Goal: Check status

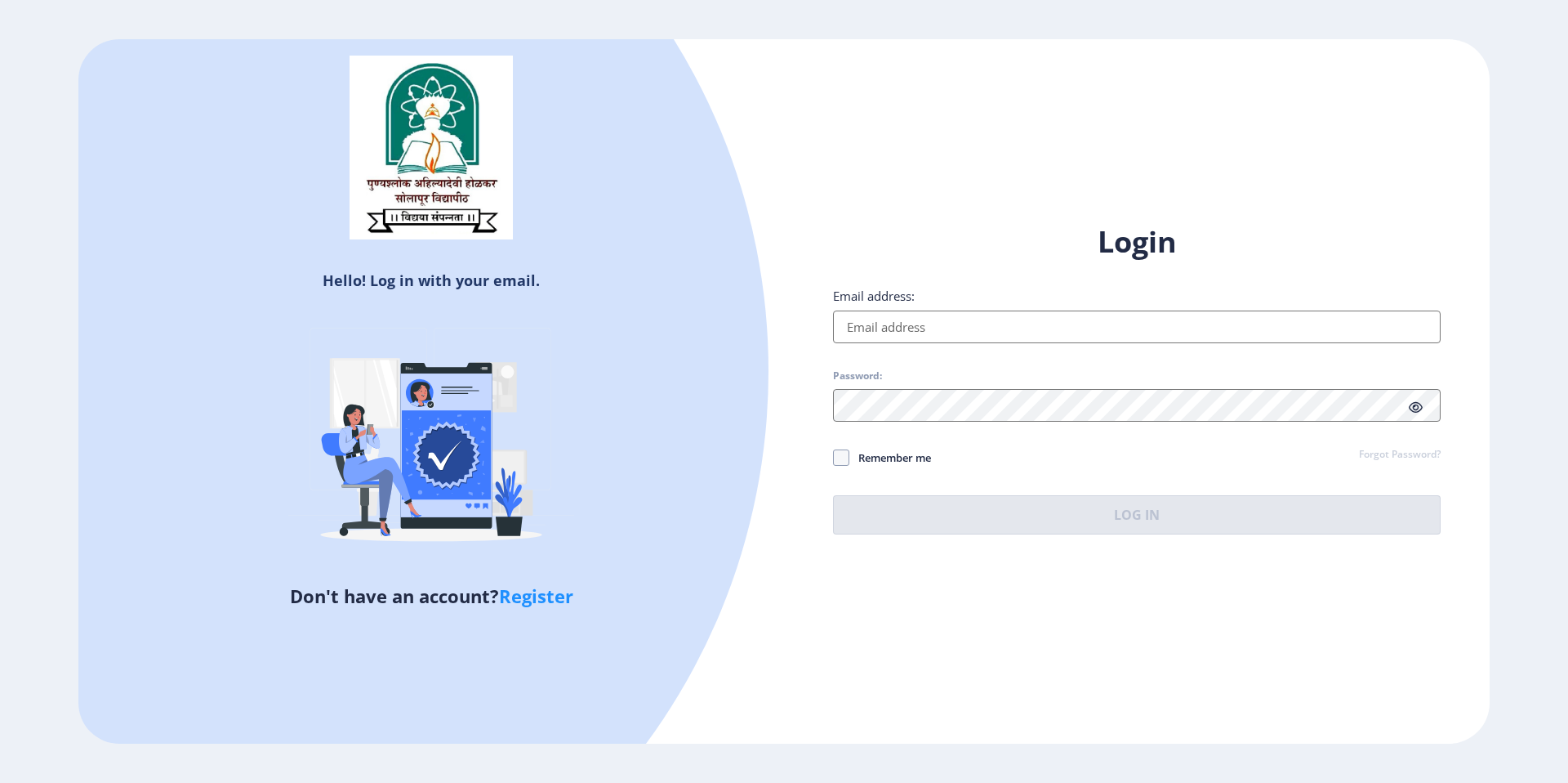
type input "[EMAIL_ADDRESS][DOMAIN_NAME]"
click at [882, 451] on span "Remember me" at bounding box center [890, 457] width 81 height 19
click at [833, 458] on input "Remember me" at bounding box center [833, 458] width 1 height 1
checkbox input "true"
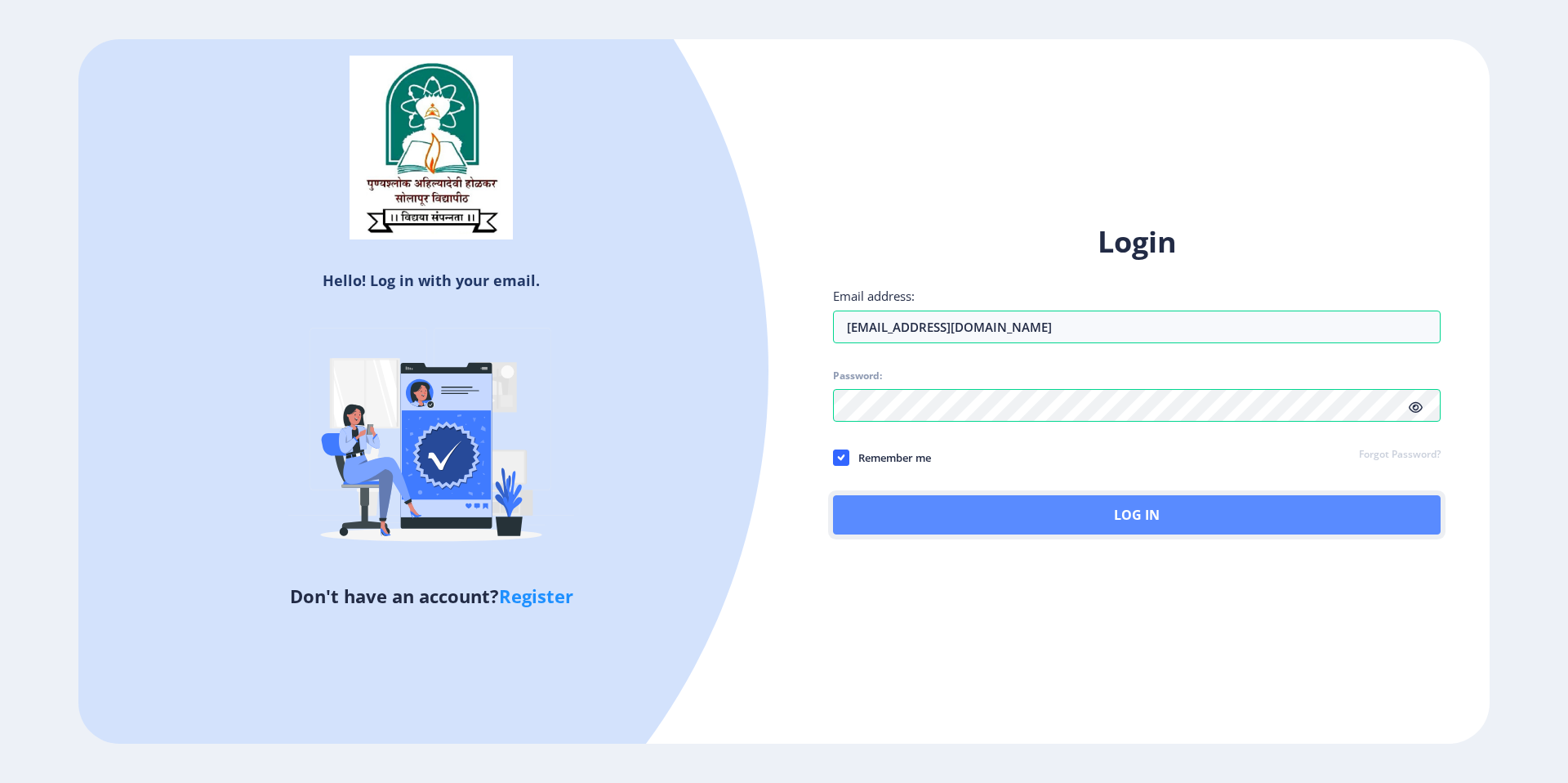
click at [888, 496] on button "Log In" at bounding box center [1137, 515] width 608 height 39
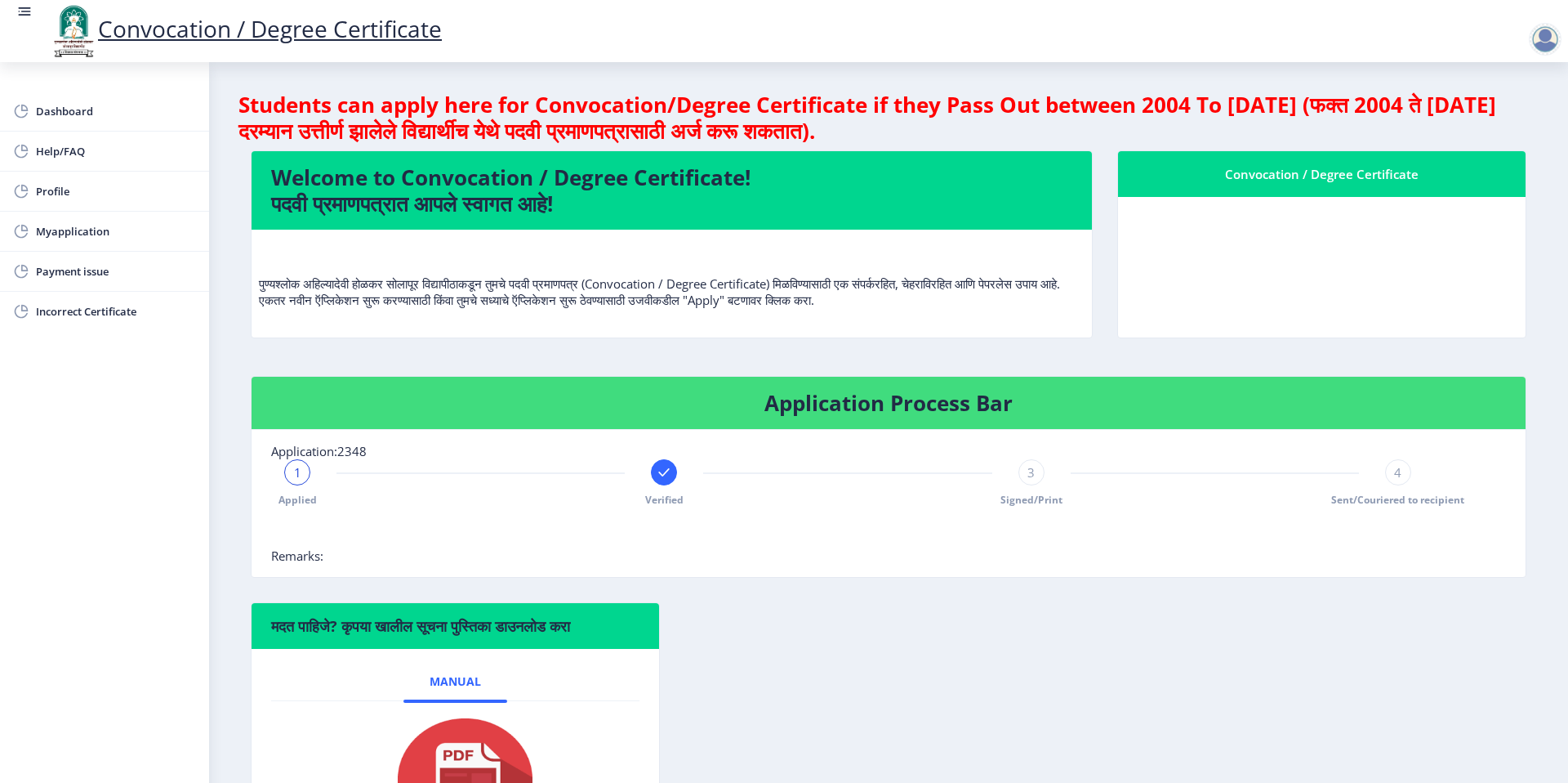
click at [1168, 95] on h4 "Students can apply here for Convocation/Degree Certificate if they Pass Out bet…" at bounding box center [888, 117] width 1300 height 53
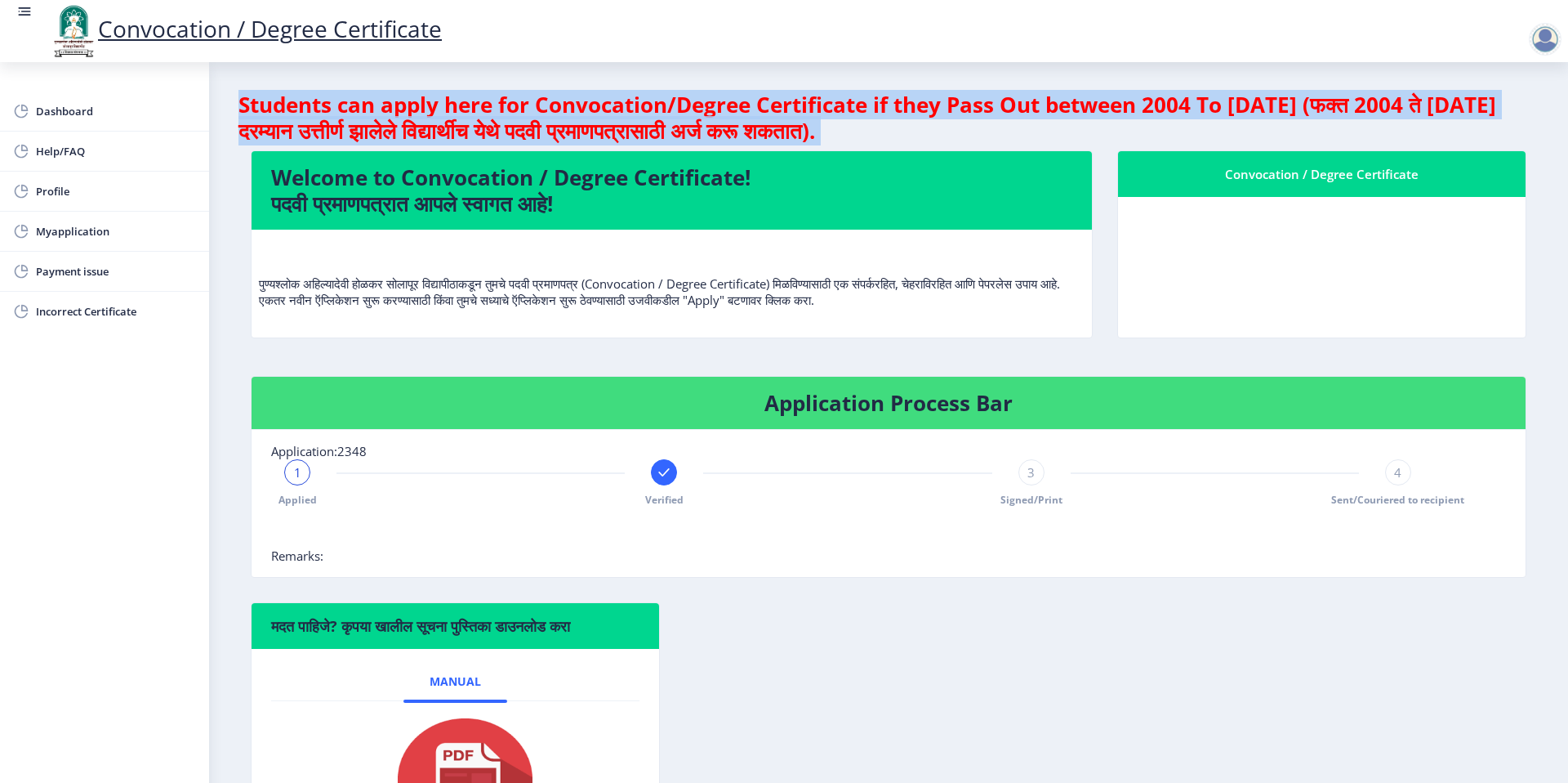
click at [1168, 95] on h4 "Students can apply here for Convocation/Degree Certificate if they Pass Out bet…" at bounding box center [888, 117] width 1300 height 53
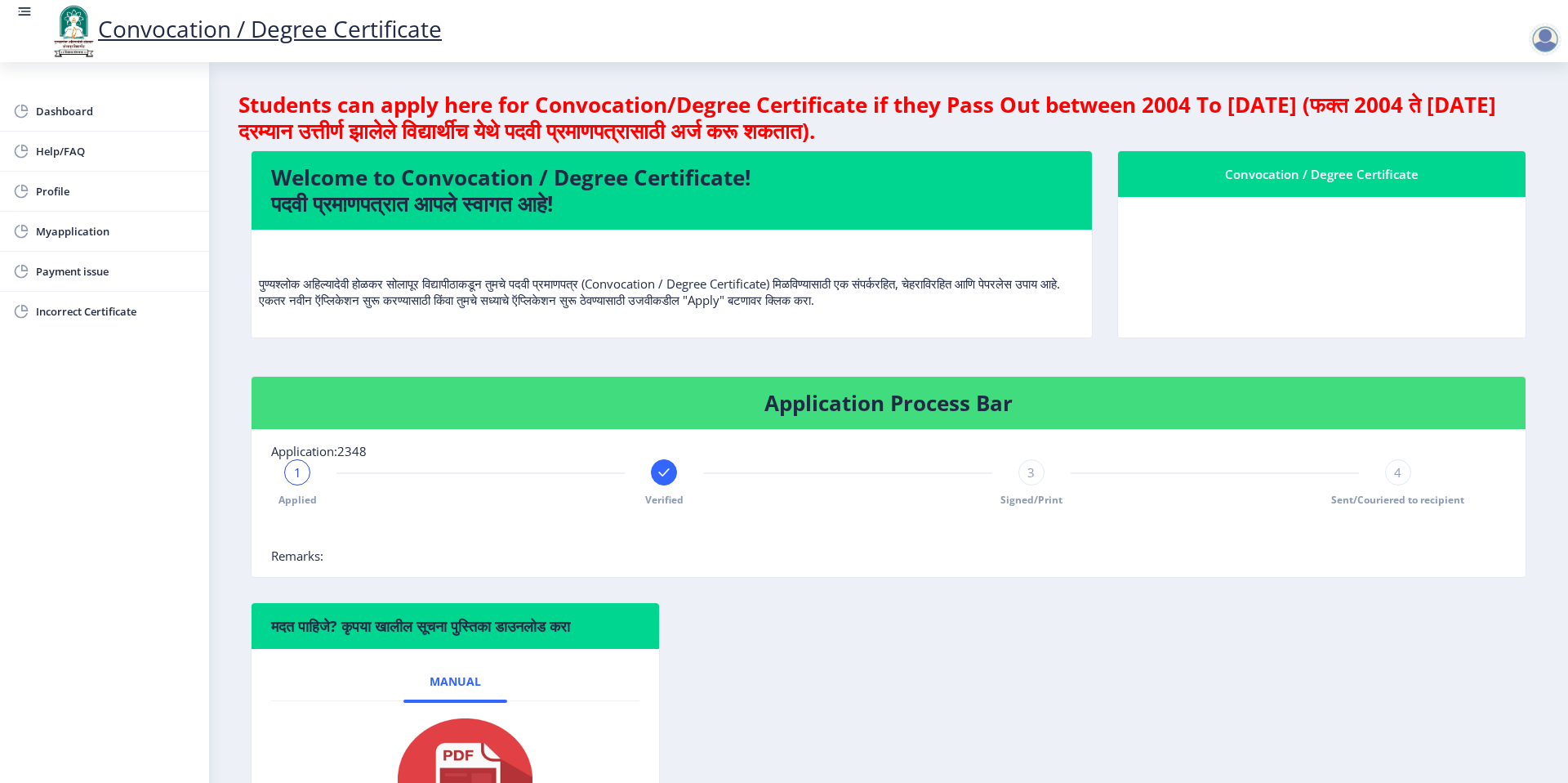
click at [395, 104] on h4 "Students can apply here for Convocation/Degree Certificate if they Pass Out bet…" at bounding box center [888, 117] width 1300 height 53
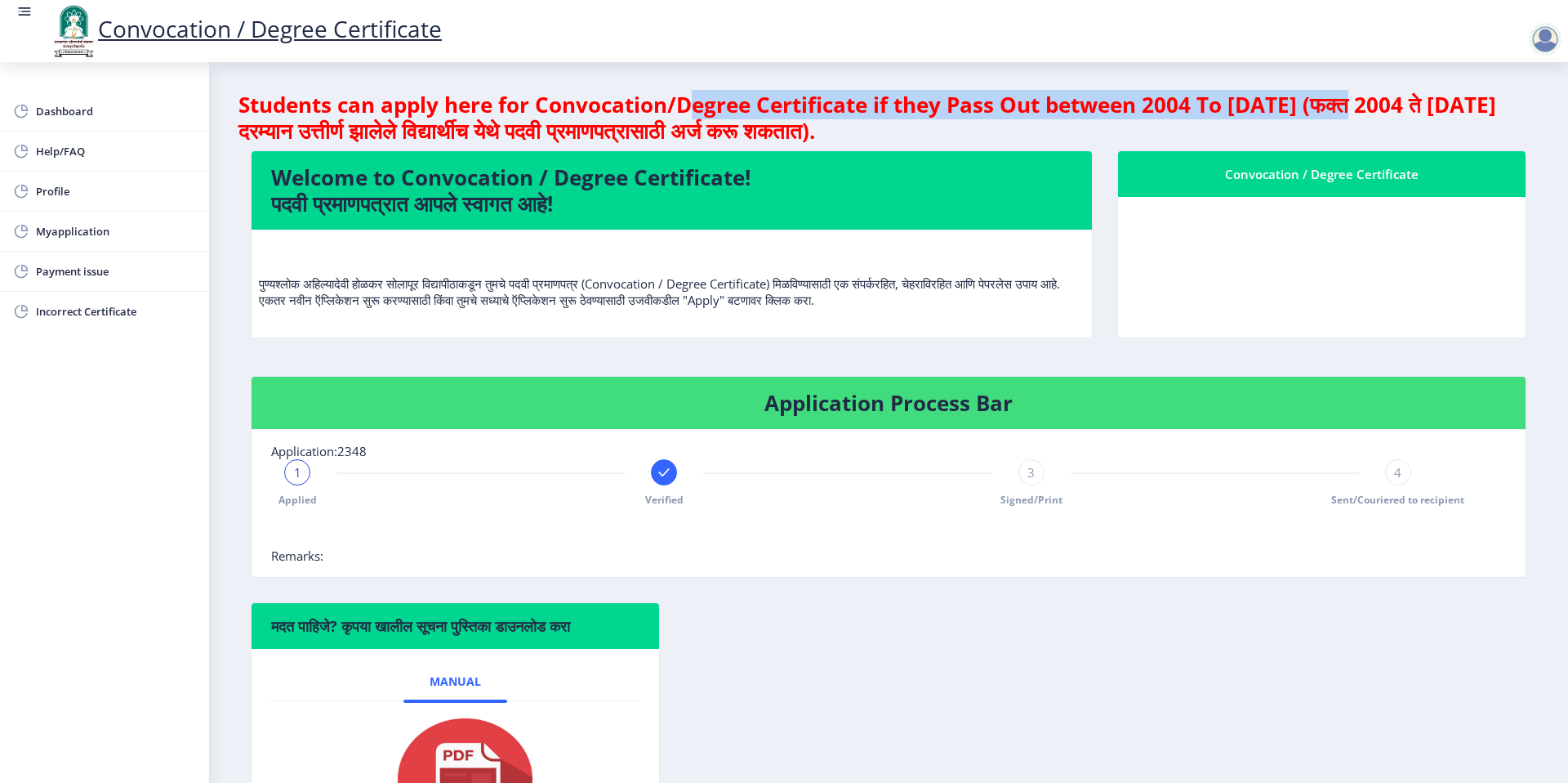
drag, startPoint x: 687, startPoint y: 103, endPoint x: 1372, endPoint y: 102, distance: 685.0
click at [1372, 102] on h4 "Students can apply here for Convocation/Degree Certificate if they Pass Out bet…" at bounding box center [888, 117] width 1300 height 53
drag, startPoint x: 934, startPoint y: 299, endPoint x: 213, endPoint y: 277, distance: 721.3
click at [213, 277] on nb-layout-column "Students can apply here for Convocation/Degree Certificate if they Pass Out bet…" at bounding box center [888, 483] width 1359 height 844
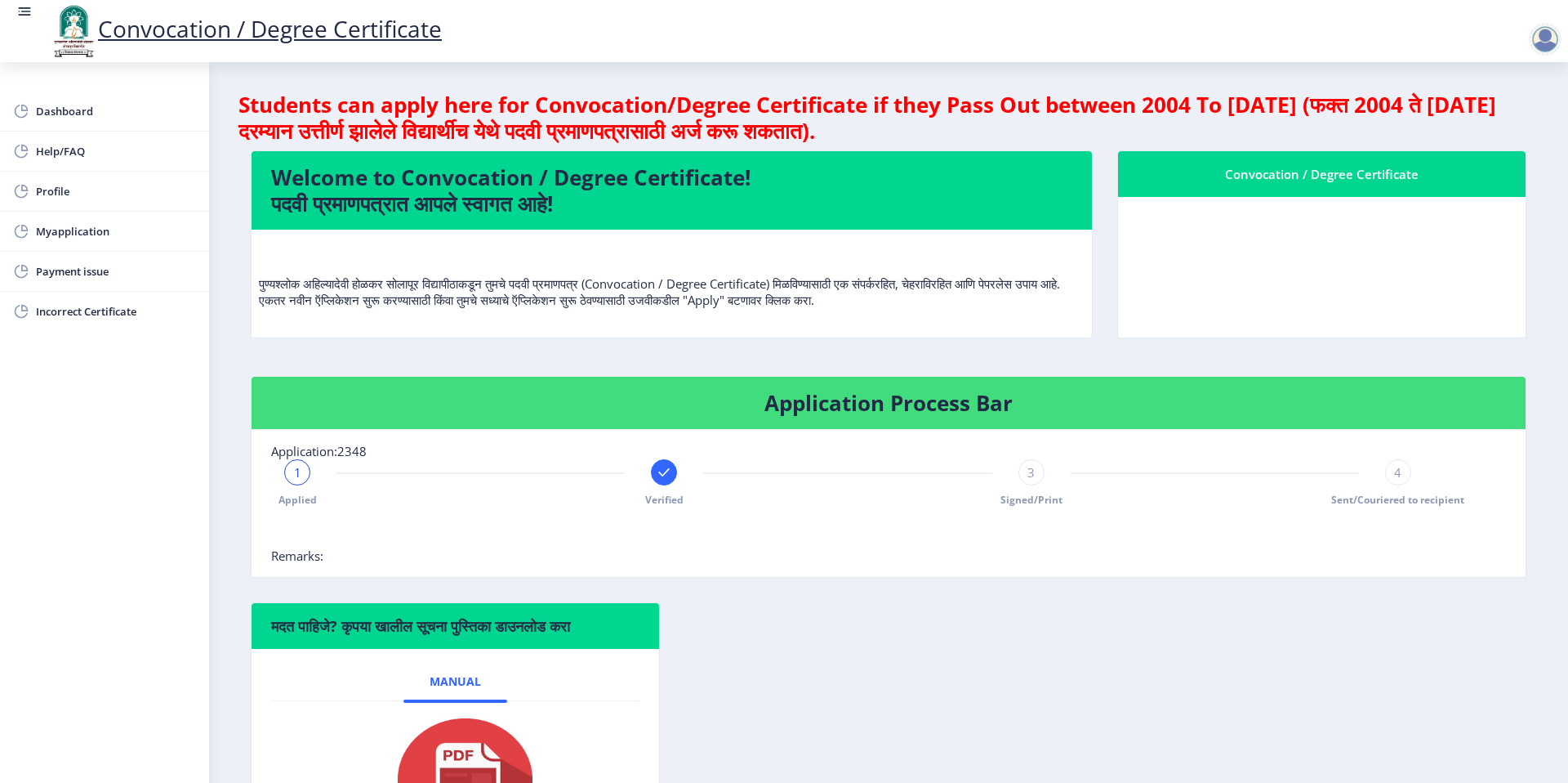
click at [236, 250] on nb-layout-column "Students can apply here for Convocation/Degree Certificate if they Pass Out bet…" at bounding box center [888, 483] width 1359 height 844
click at [643, 281] on p "पुण्यश्लोक अहिल्यादेवी होळकर सोलापूर विद्यापीठाकडून तुमचे पदवी प्रमाणपत्र (Conv…" at bounding box center [672, 275] width 826 height 66
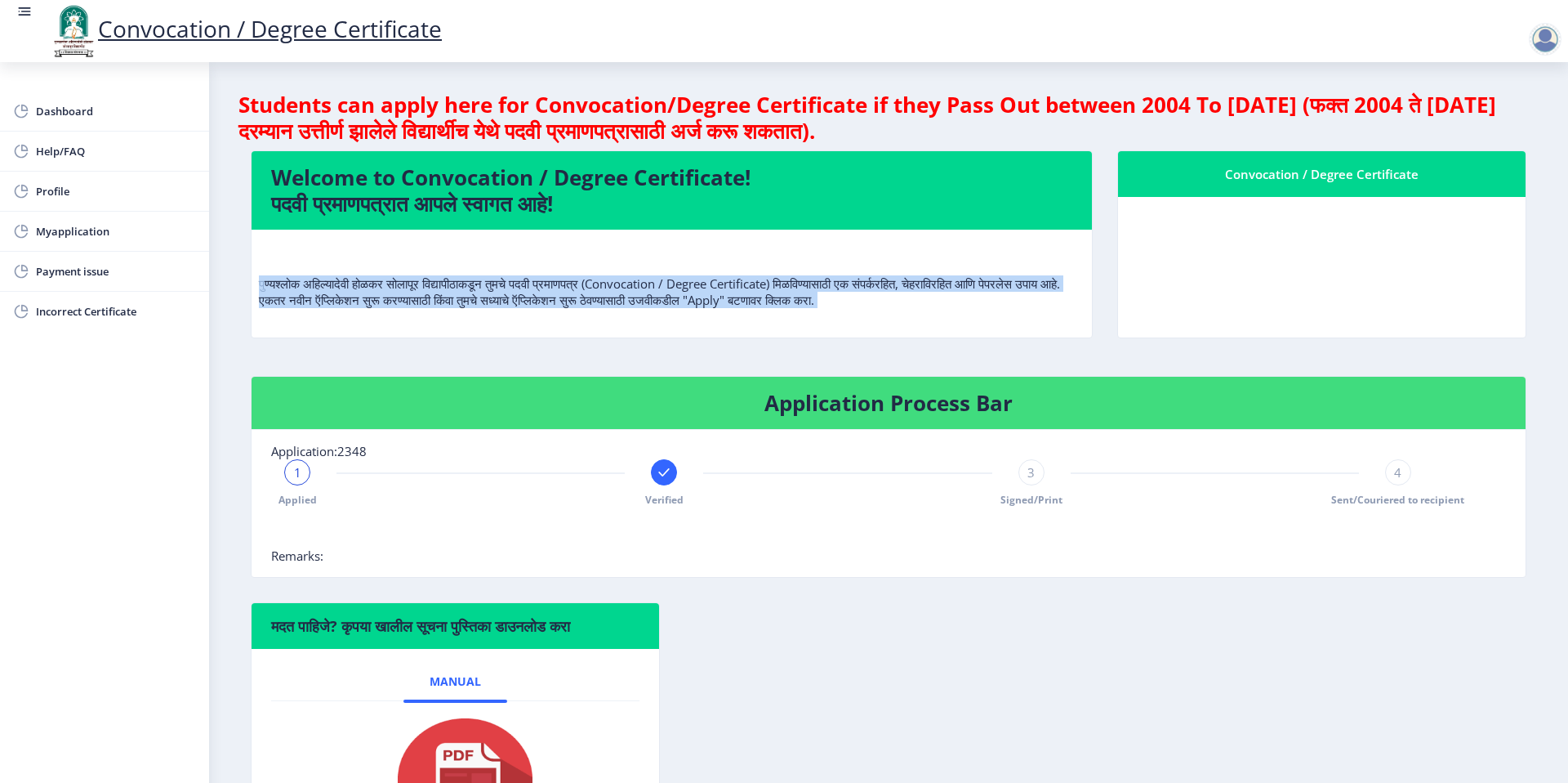
click at [643, 281] on p "पुण्यश्लोक अहिल्यादेवी होळकर सोलापूर विद्यापीठाकडून तुमचे पदवी प्रमाणपत्र (Conv…" at bounding box center [672, 275] width 826 height 66
click at [79, 231] on span "Myapplication" at bounding box center [115, 231] width 160 height 19
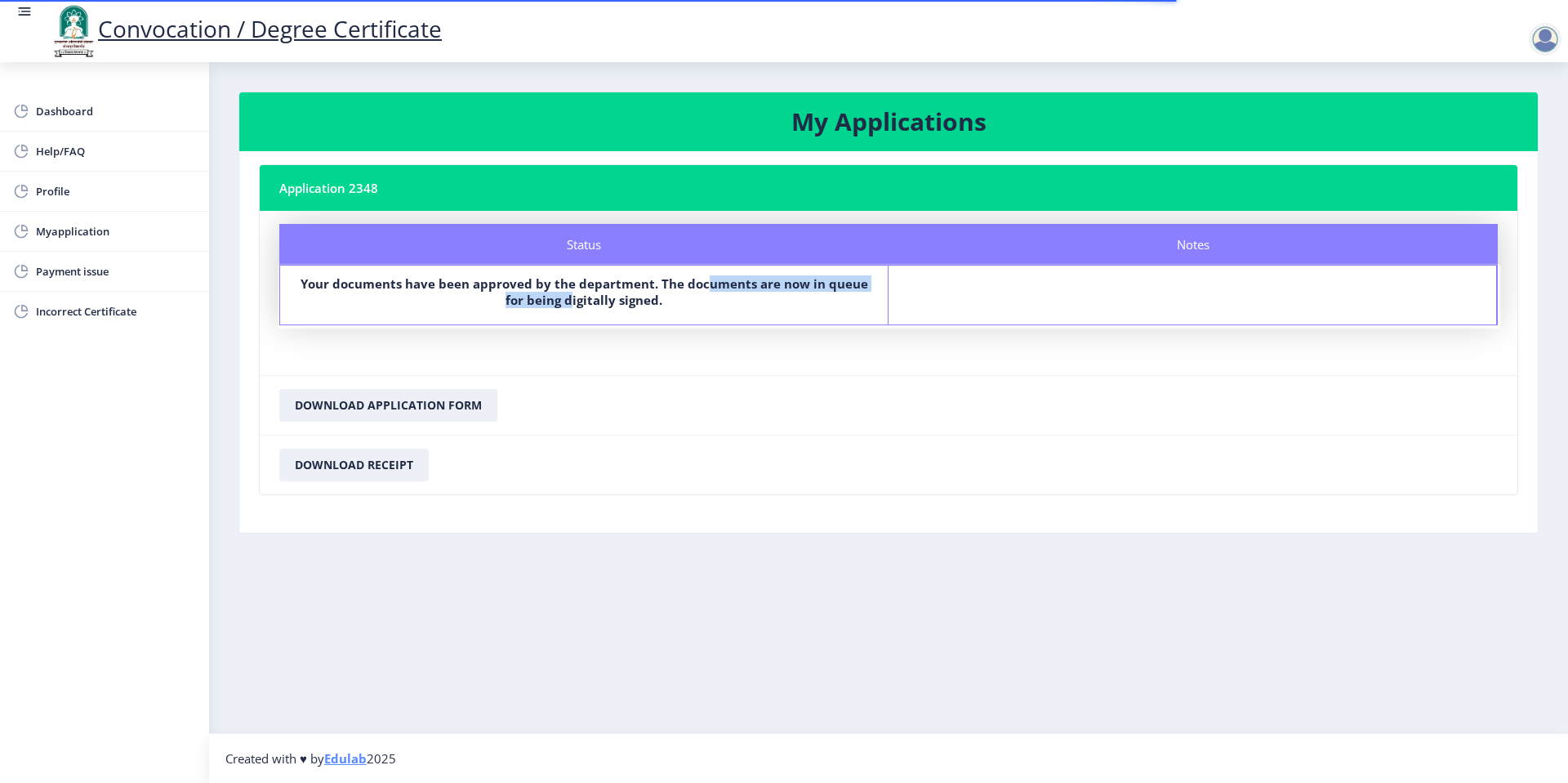
drag, startPoint x: 698, startPoint y: 290, endPoint x: 561, endPoint y: 295, distance: 137.1
click at [561, 295] on b "Your documents have been approved by the department. The documents are now in q…" at bounding box center [584, 291] width 567 height 32
